Goal: Transaction & Acquisition: Purchase product/service

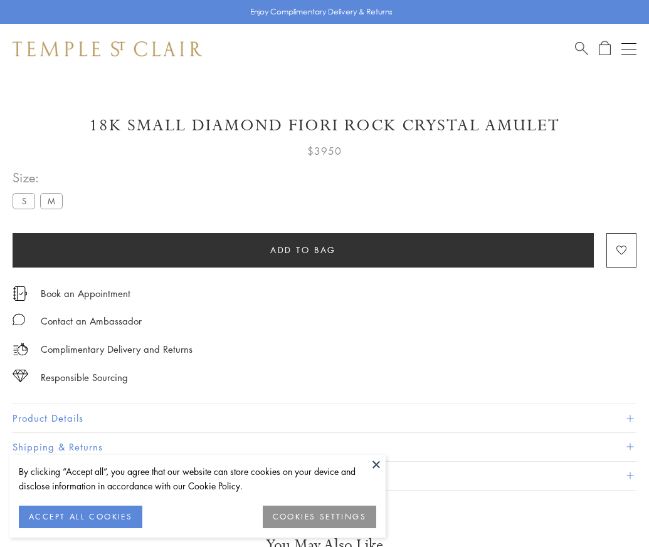
click at [303, 250] on span "Add to bag" at bounding box center [303, 250] width 66 height 14
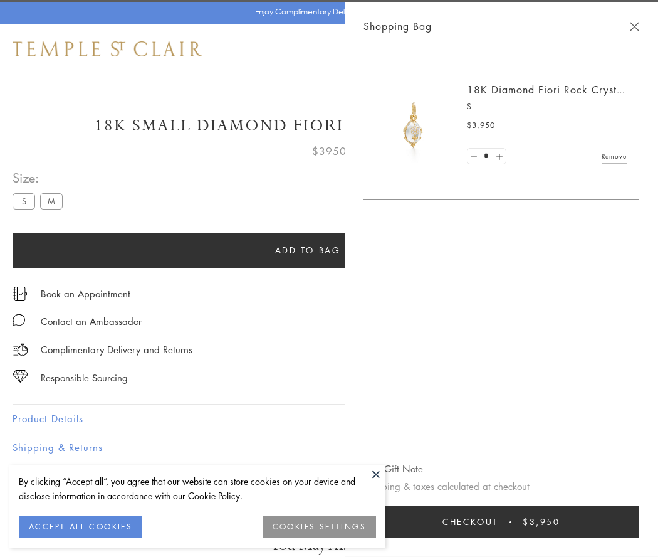
click at [498, 522] on span "Checkout" at bounding box center [471, 522] width 56 height 14
